Goal: Information Seeking & Learning: Learn about a topic

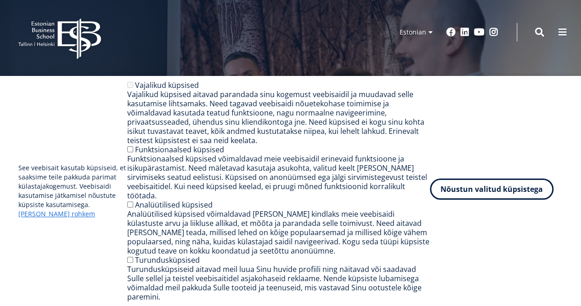
click at [486, 188] on div "See veebisait kasutab küpsiseid, et saaksime teile pakkuda parimat külastajakog…" at bounding box center [290, 190] width 545 height 221
click at [494, 199] on button "Nõustun valitud küpsistega" at bounding box center [492, 188] width 124 height 21
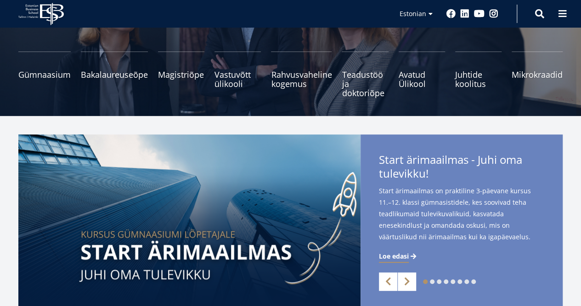
scroll to position [90, 0]
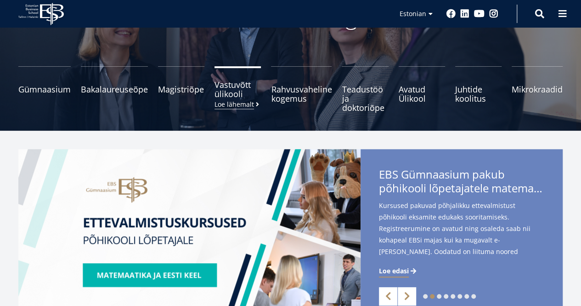
click at [245, 107] on small "Loe lähemalt" at bounding box center [238, 104] width 46 height 7
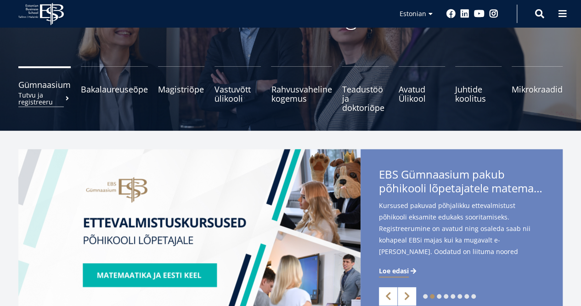
click at [41, 78] on link "Gümnaasium Tutvu ja registreeru" at bounding box center [44, 89] width 52 height 46
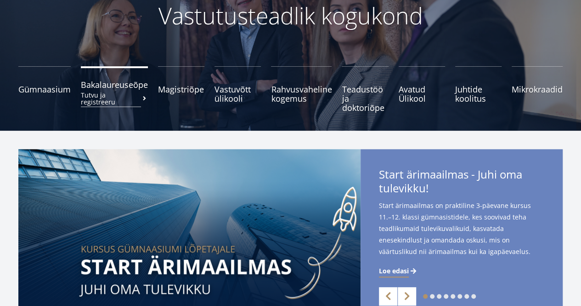
click at [105, 81] on span "Bakalaureuseõpe Tutvu ja registreeru" at bounding box center [114, 84] width 67 height 9
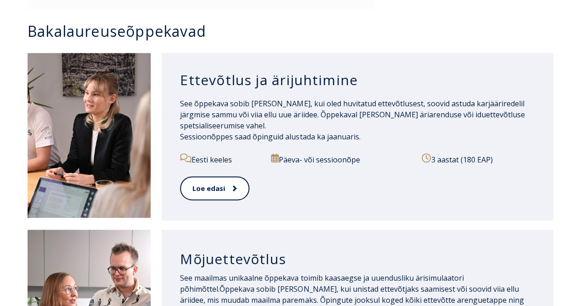
scroll to position [628, 0]
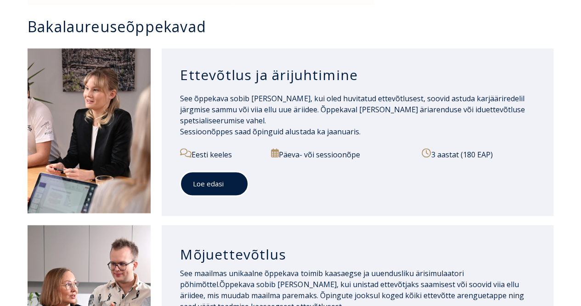
click at [197, 173] on link "Loe edasi" at bounding box center [214, 183] width 68 height 25
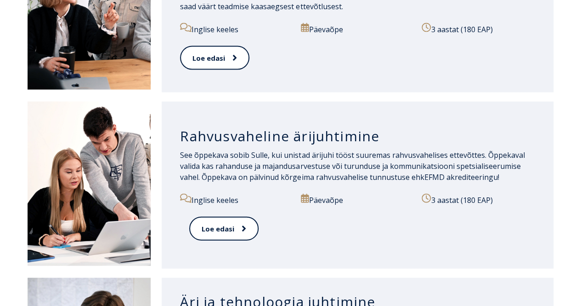
scroll to position [936, 0]
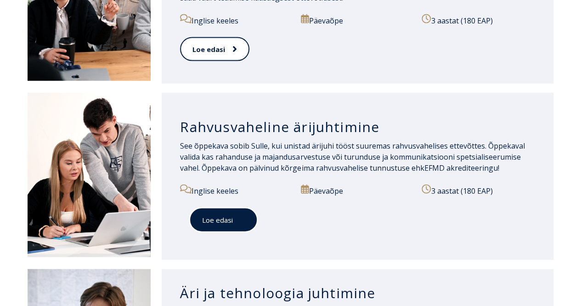
click at [215, 212] on link "Loe edasi" at bounding box center [223, 219] width 68 height 25
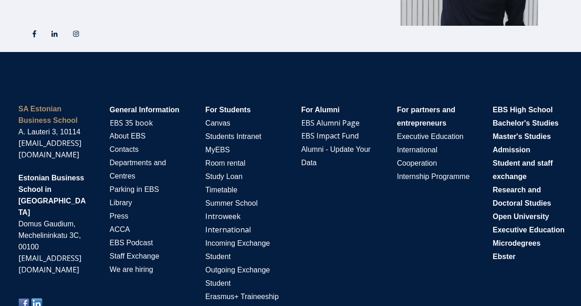
scroll to position [1713, 0]
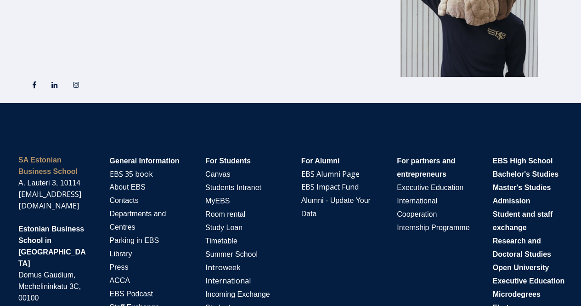
click at [294, 145] on div "SA [GEOGRAPHIC_DATA] [PERSON_NAME] 3, 10114 [EMAIL_ADDRESS][DOMAIN_NAME] [GEOGR…" at bounding box center [290, 258] width 563 height 227
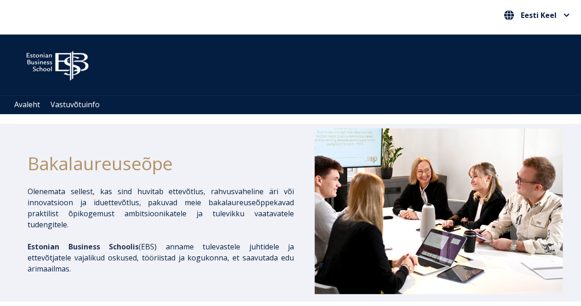
scroll to position [0, 0]
